Goal: Information Seeking & Learning: Check status

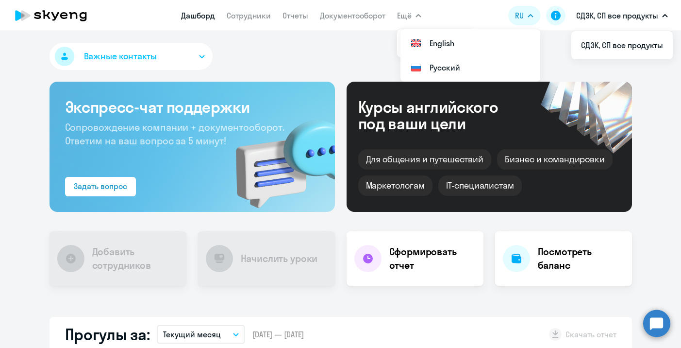
click at [206, 56] on button "Важные контакты" at bounding box center [131, 56] width 163 height 27
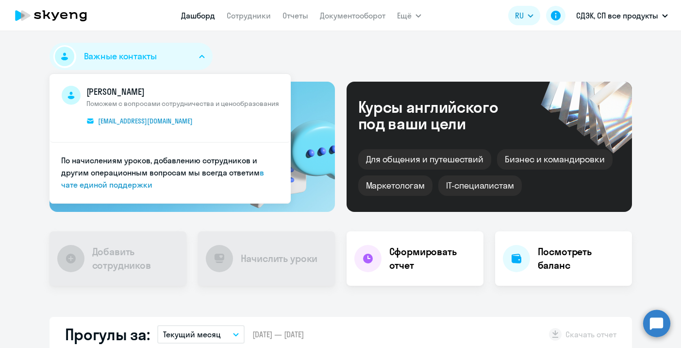
click at [266, 47] on div "Важные контакты Мария Горячко Поможем с вопросами сотрудничества и ценообразова…" at bounding box center [341, 58] width 583 height 31
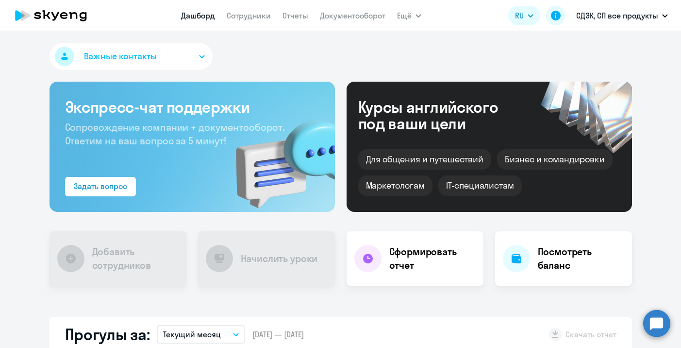
click at [198, 57] on button "Важные контакты" at bounding box center [131, 56] width 163 height 27
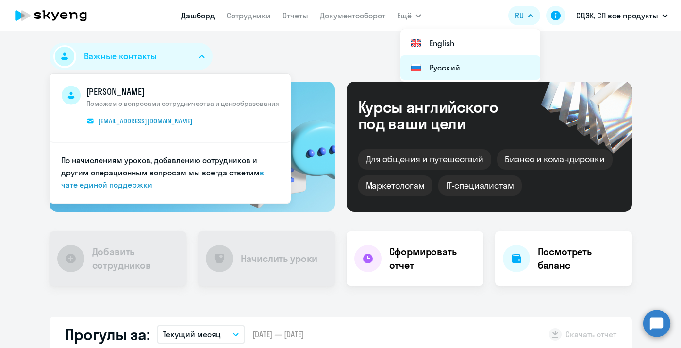
click at [505, 60] on li "Русский" at bounding box center [471, 67] width 140 height 24
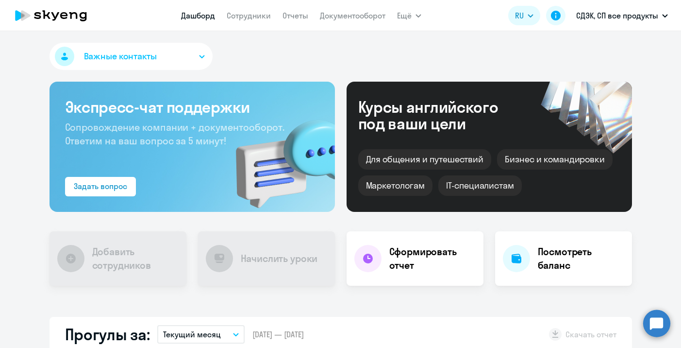
click at [583, 42] on div "Важные контакты Мария Горячко Поможем с вопросами сотрудничества и ценообразова…" at bounding box center [340, 189] width 681 height 317
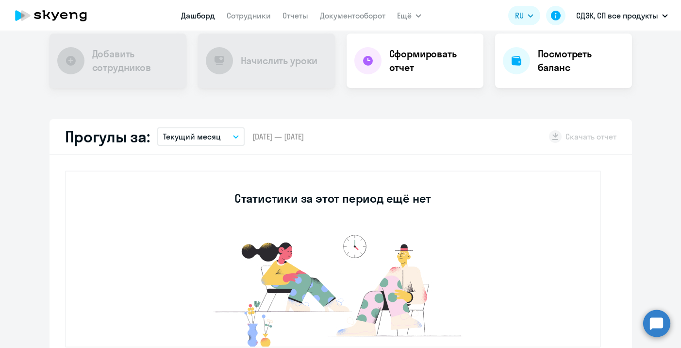
scroll to position [197, 0]
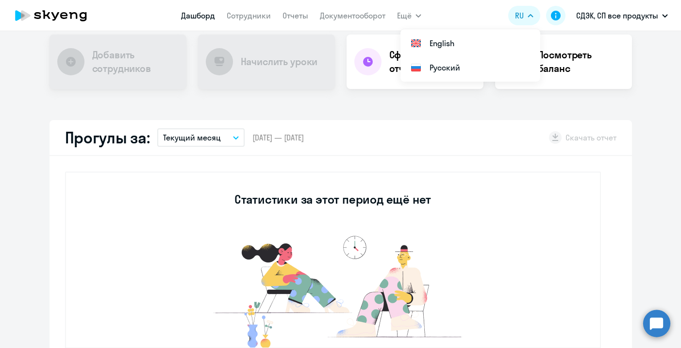
select select "30"
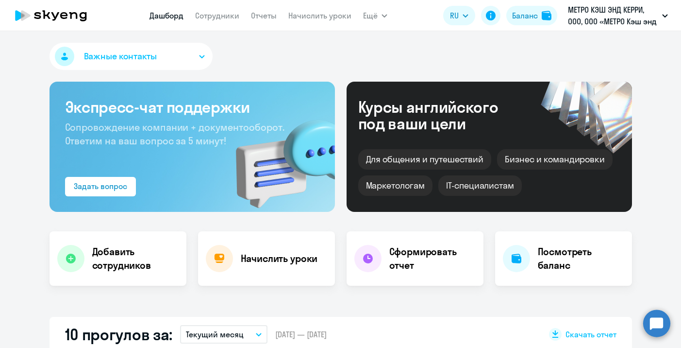
click at [454, 45] on div "Важные контакты" at bounding box center [341, 58] width 583 height 31
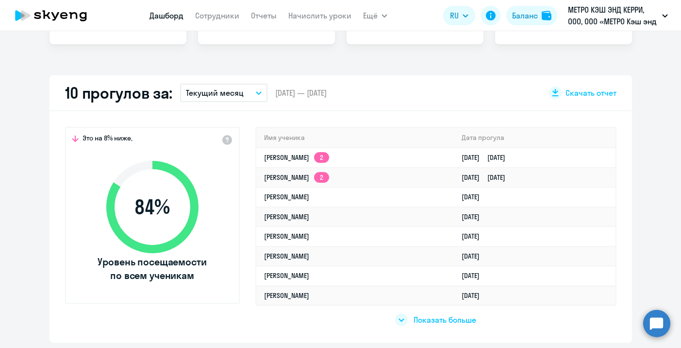
scroll to position [244, 0]
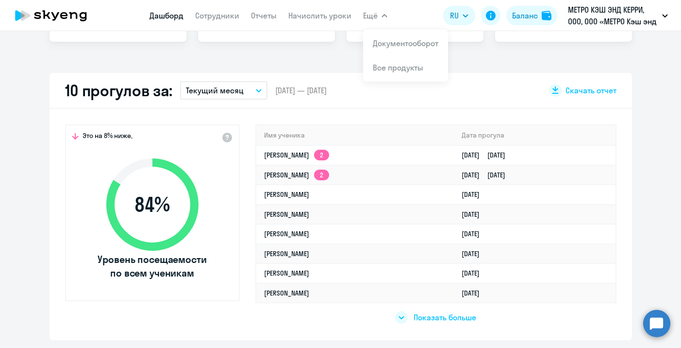
select select "30"
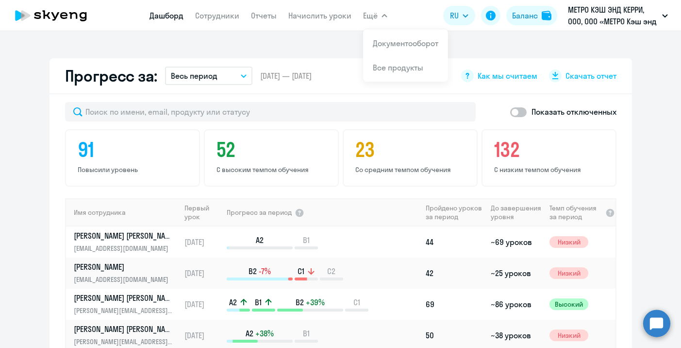
scroll to position [556, 0]
click at [657, 216] on app-progress-dashboard "Прогресс за: Весь период – 29.11.2018 — 04.09.2025 Как мы считаем Скачать отчет…" at bounding box center [340, 254] width 681 height 391
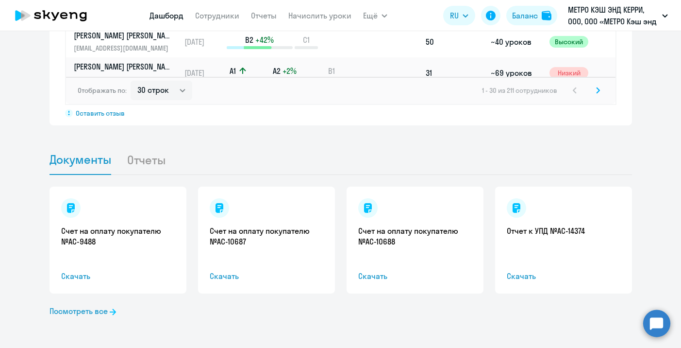
scroll to position [881, 0]
click at [152, 165] on li "Отчеты" at bounding box center [154, 160] width 55 height 30
click at [145, 161] on li "Отчеты" at bounding box center [154, 160] width 55 height 30
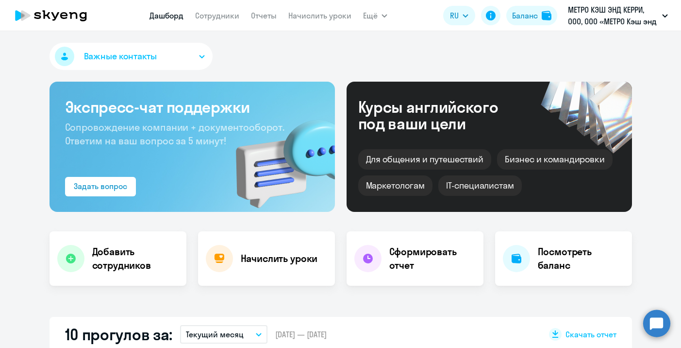
scroll to position [0, 0]
click at [527, 15] on div "Баланс" at bounding box center [525, 16] width 26 height 12
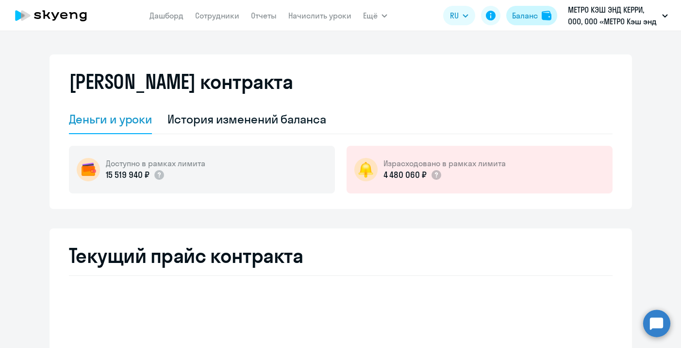
select select "english_adult_not_native_speaker"
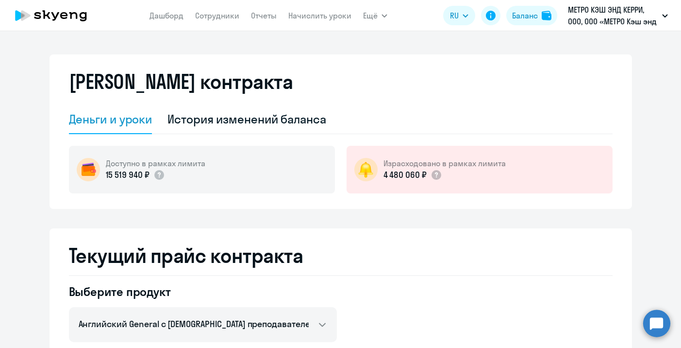
click at [134, 123] on div "Деньги и уроки" at bounding box center [111, 119] width 84 height 16
click at [198, 115] on div "История изменений баланса" at bounding box center [246, 119] width 159 height 16
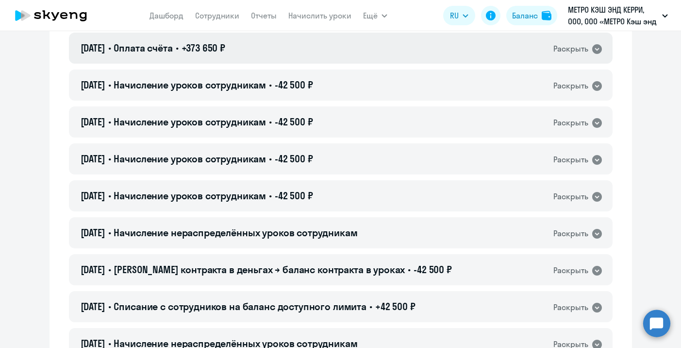
scroll to position [5028, 0]
